Goal: Task Accomplishment & Management: Complete application form

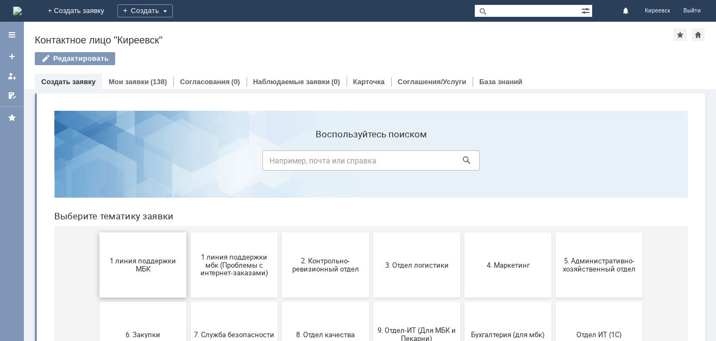
click at [140, 262] on span "1 линия поддержки МБК" at bounding box center [143, 265] width 80 height 16
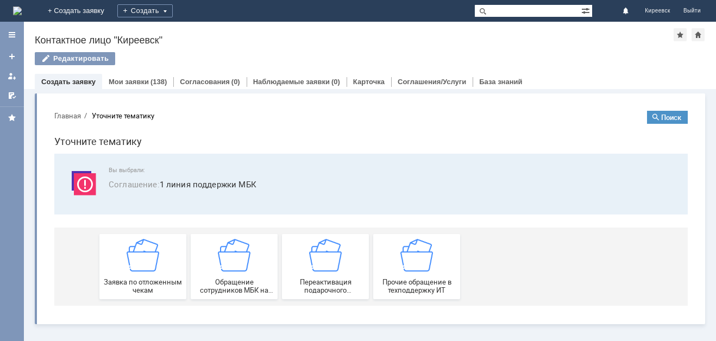
click at [144, 247] on img at bounding box center [143, 255] width 33 height 33
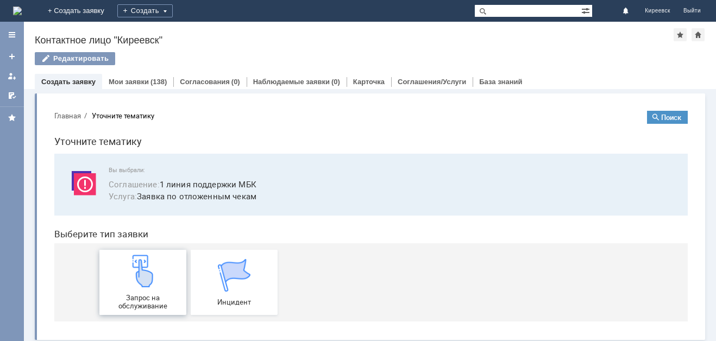
click at [141, 254] on link "Запрос на обслуживание" at bounding box center [142, 282] width 87 height 65
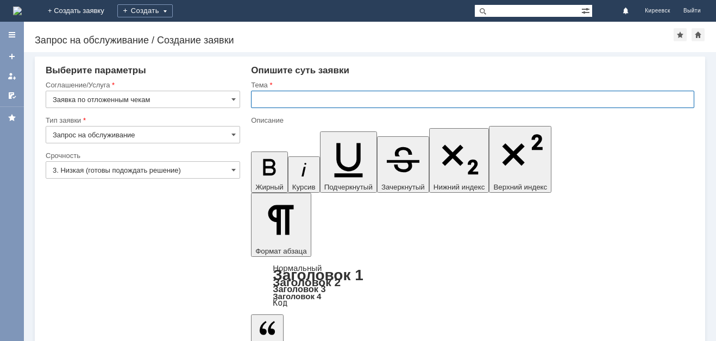
click at [290, 102] on input "text" at bounding box center [472, 99] width 443 height 17
type input "МБК Киреевск. Отложенные чеки"
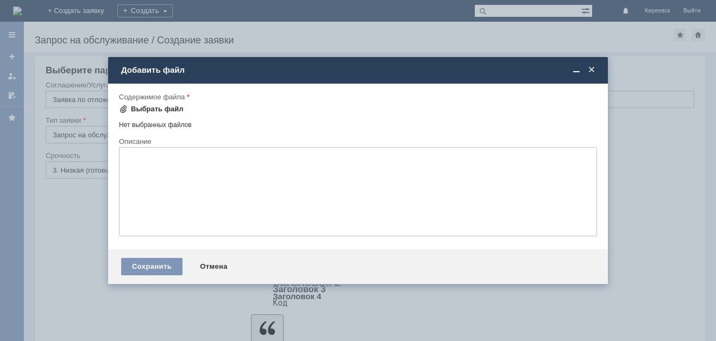
click at [156, 105] on div "Выбрать файл" at bounding box center [157, 109] width 53 height 9
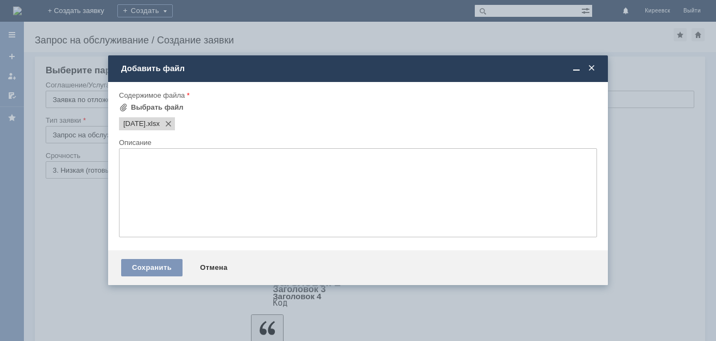
drag, startPoint x: 157, startPoint y: 273, endPoint x: 81, endPoint y: 154, distance: 141.2
click at [157, 272] on div "Сохранить" at bounding box center [151, 267] width 61 height 17
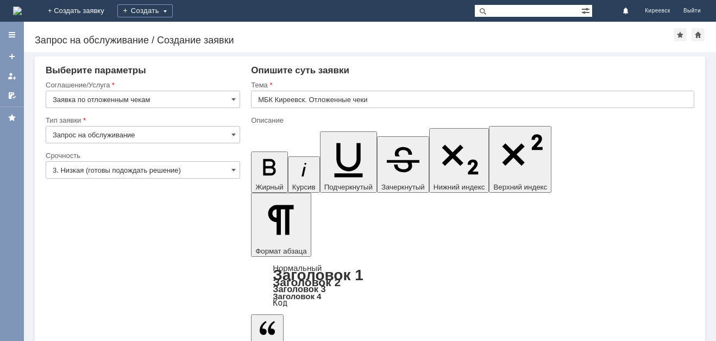
click at [85, 171] on input "3. Низкая (готовы подождать решение)" at bounding box center [143, 169] width 195 height 17
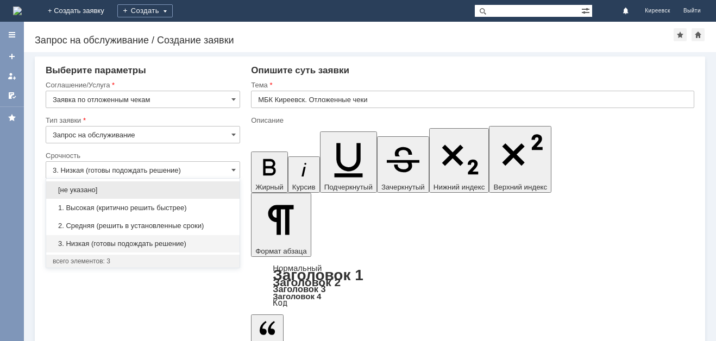
drag, startPoint x: 90, startPoint y: 224, endPoint x: 97, endPoint y: 221, distance: 8.1
click at [92, 223] on span "2. Средняя (решить в установленные сроки)" at bounding box center [143, 226] width 180 height 9
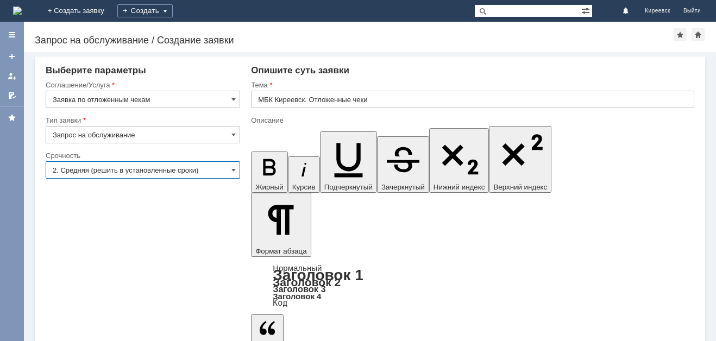
type input "2. Средняя (решить в установленные сроки)"
